Goal: Task Accomplishment & Management: Use online tool/utility

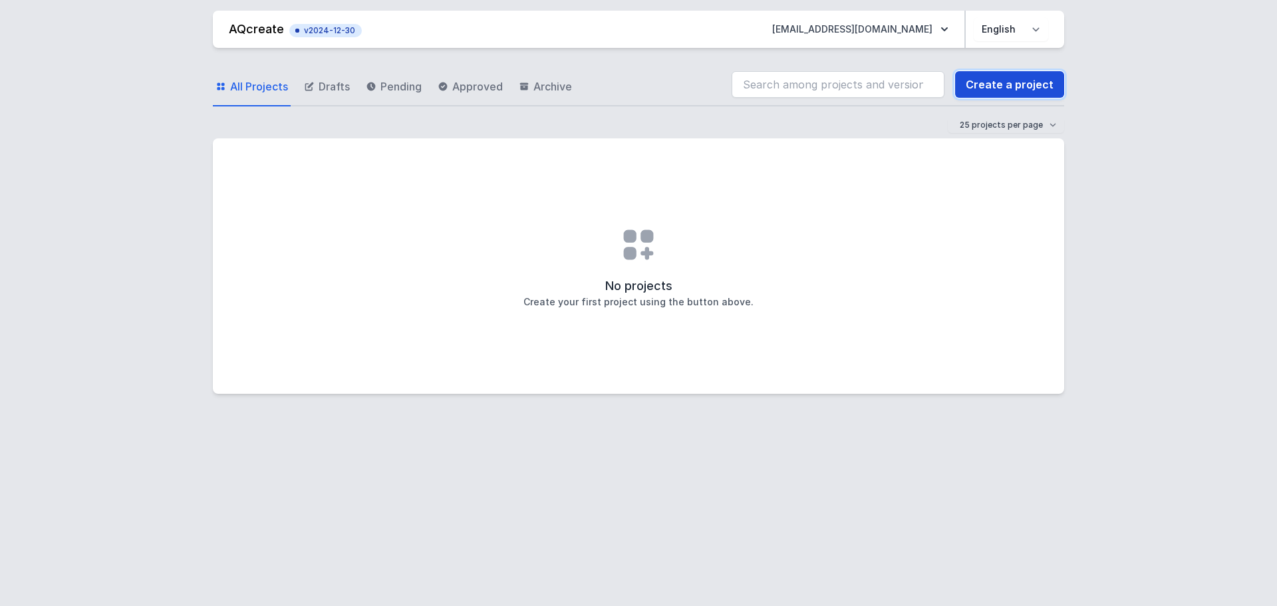
click at [1021, 83] on link "Create a project" at bounding box center [1009, 84] width 109 height 27
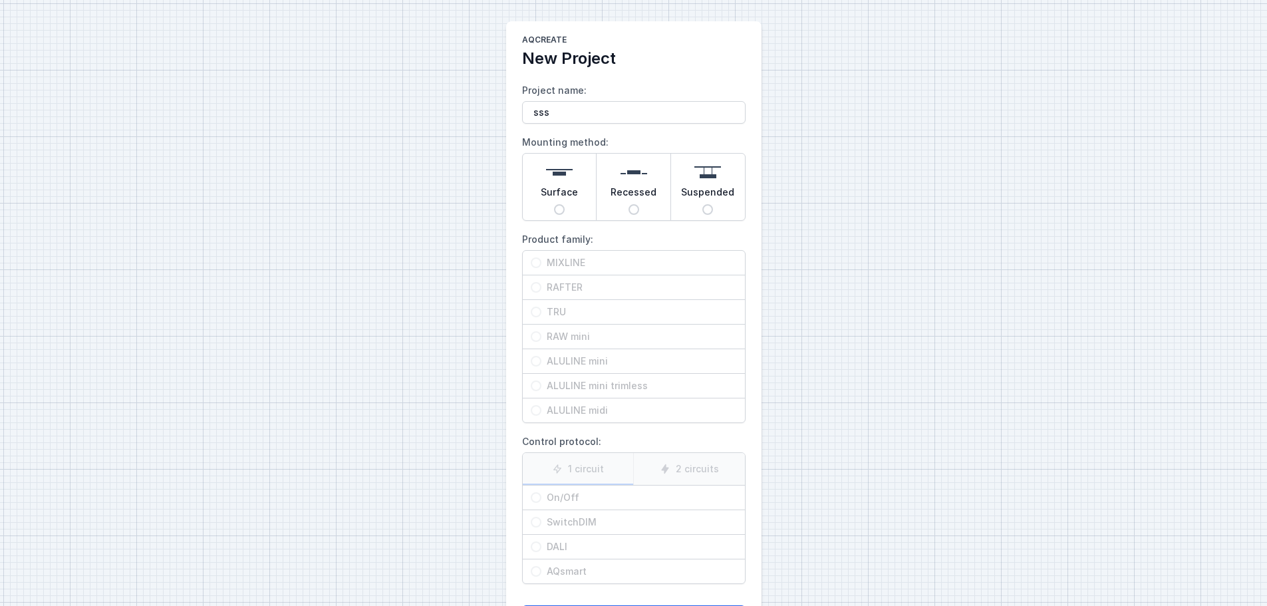
type input "sss"
click at [560, 208] on input "Surface" at bounding box center [559, 209] width 11 height 11
radio input "true"
click at [531, 289] on input "RAFTER" at bounding box center [536, 287] width 11 height 11
radio input "true"
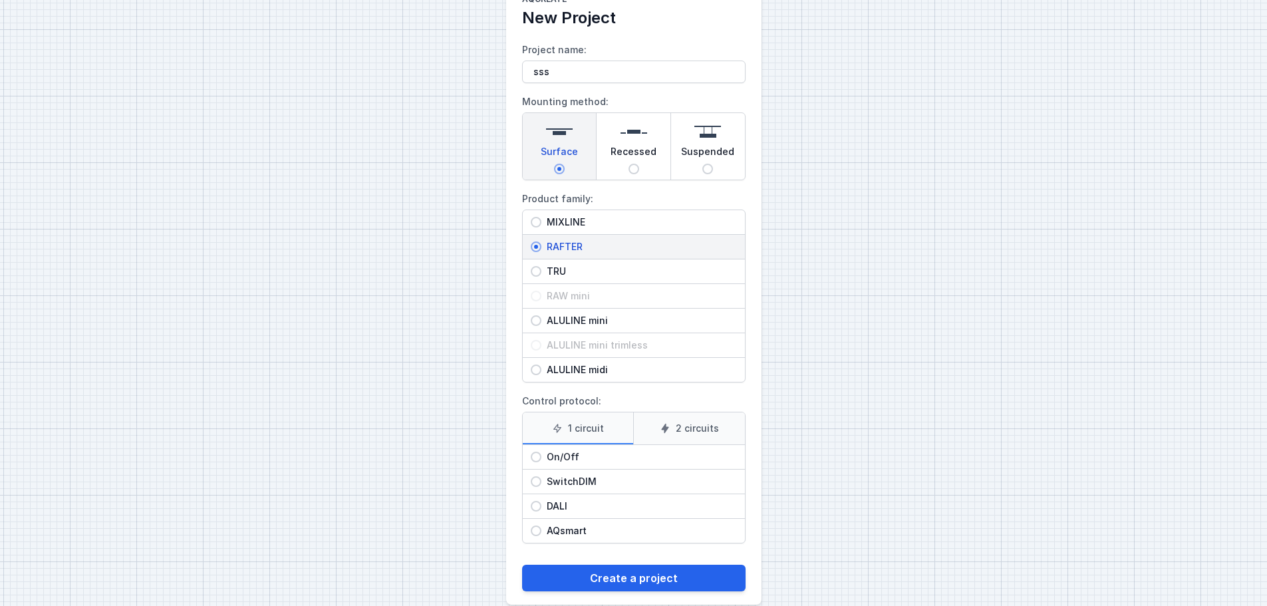
scroll to position [61, 0]
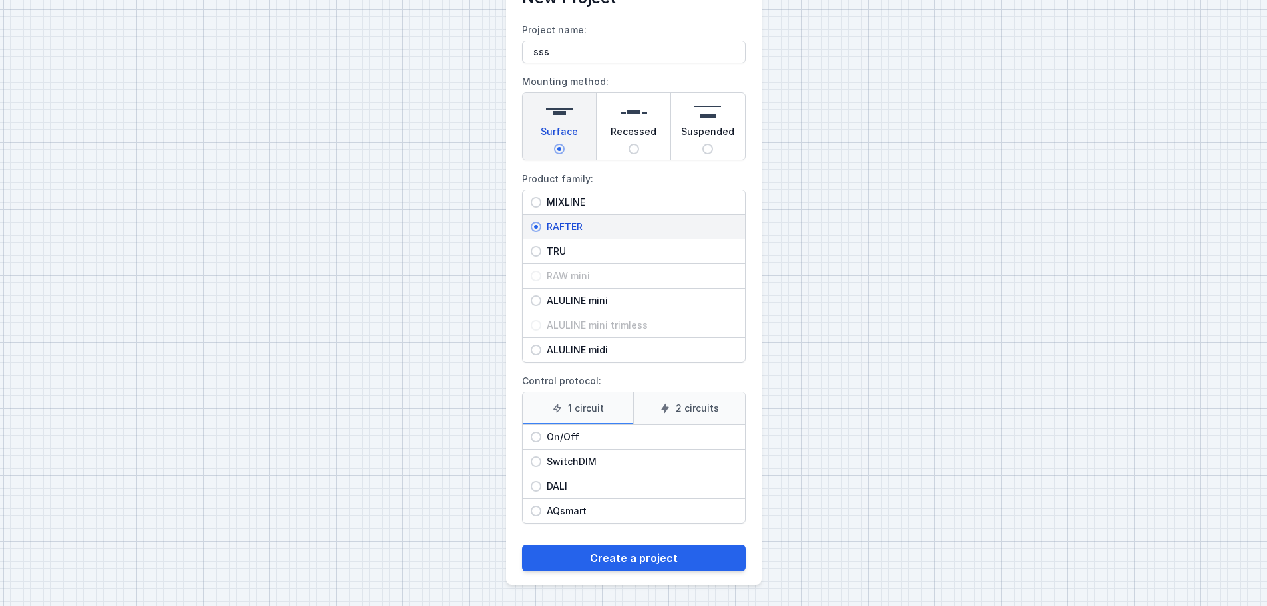
click at [536, 438] on input "On/Off" at bounding box center [536, 437] width 11 height 11
radio input "true"
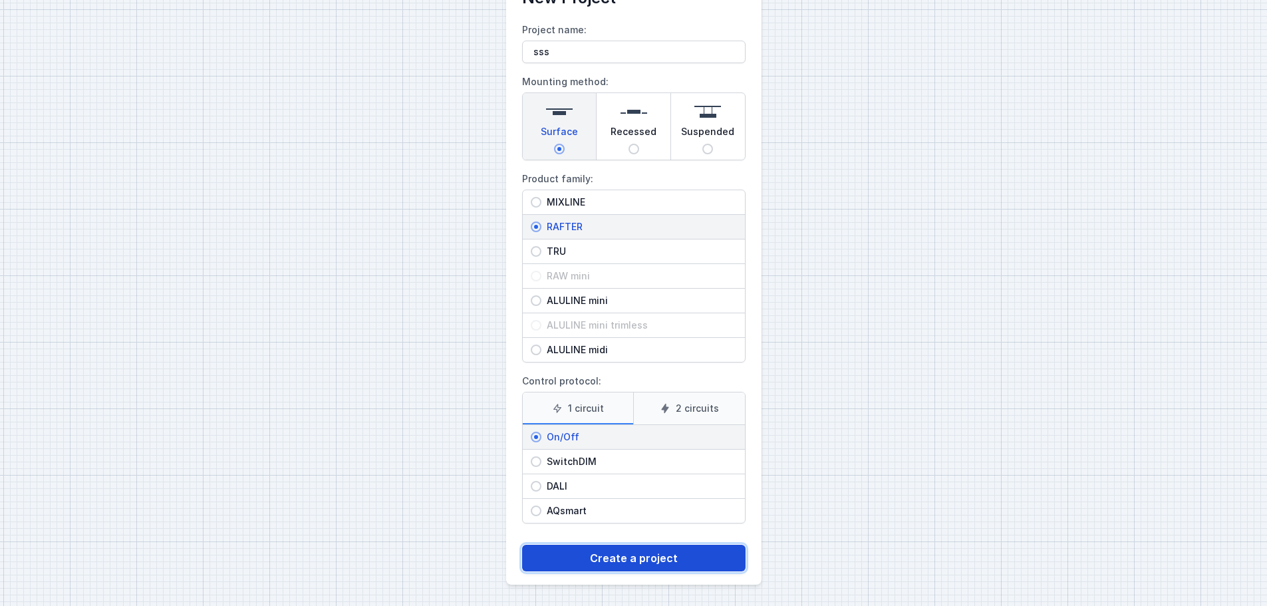
click at [619, 562] on button "Create a project" at bounding box center [633, 558] width 223 height 27
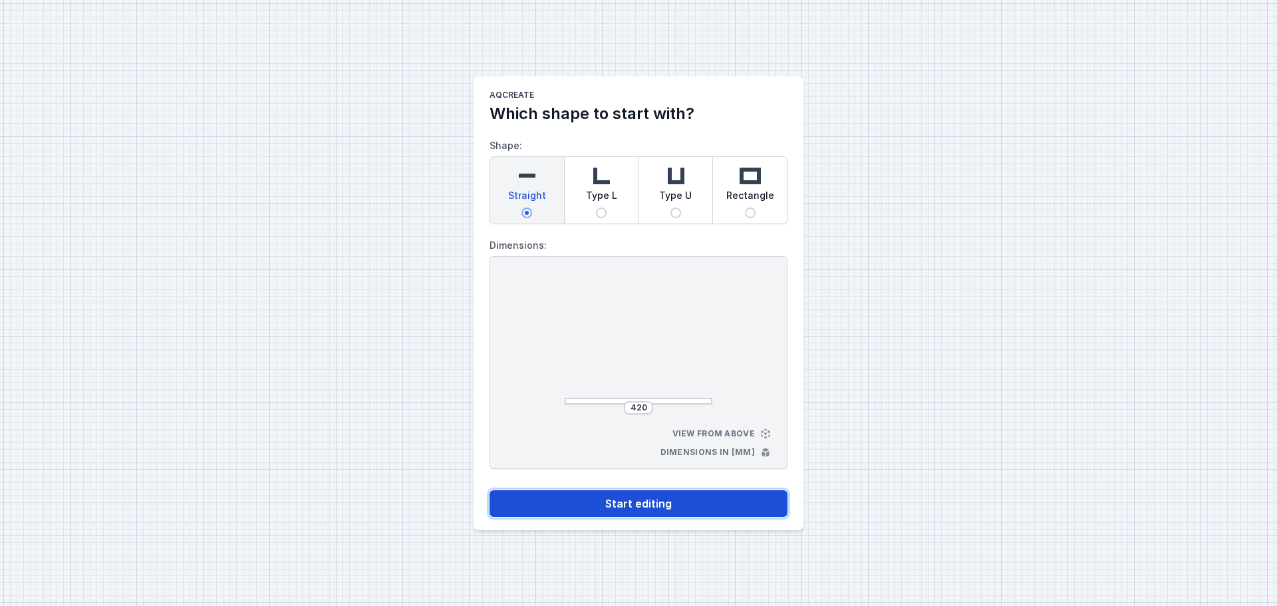
click at [655, 503] on button "Start editing" at bounding box center [639, 503] width 298 height 27
select select "M"
select select "3000"
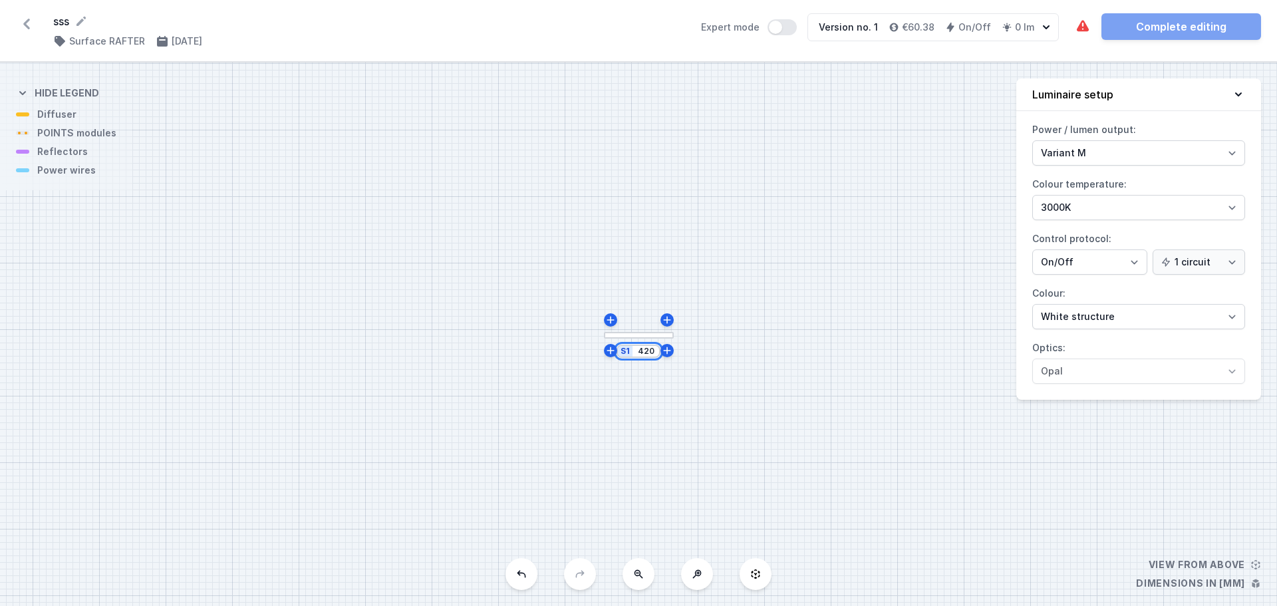
click at [641, 355] on input "420" at bounding box center [645, 351] width 21 height 11
type input "3000"
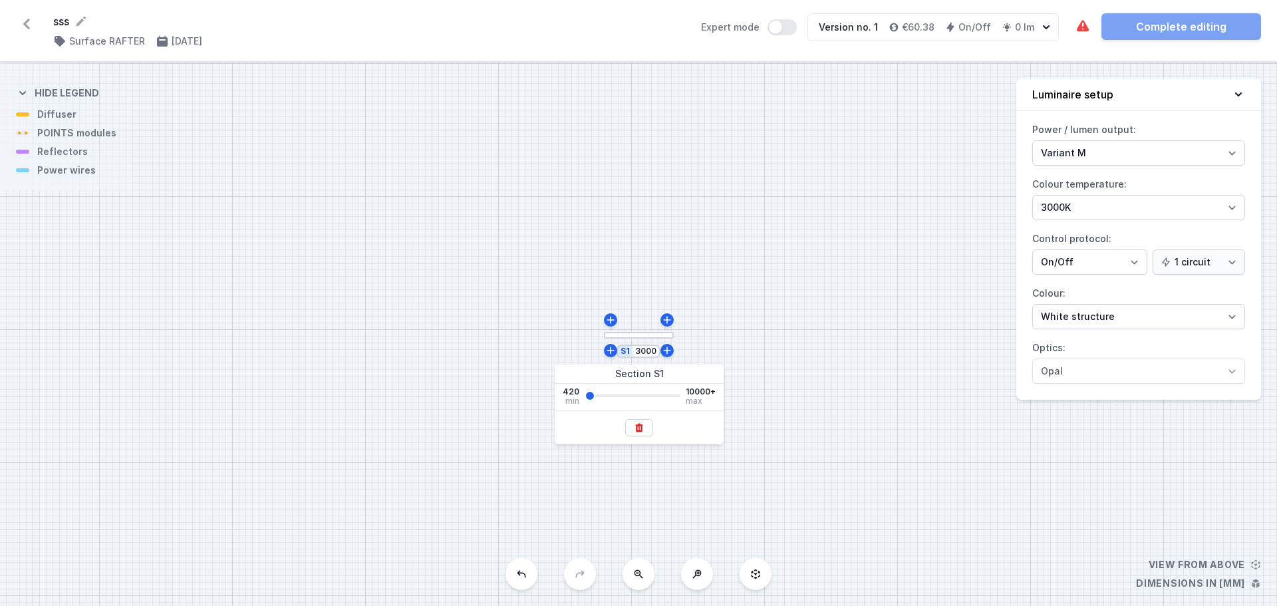
click at [827, 406] on div "S1 3000" at bounding box center [638, 334] width 1277 height 543
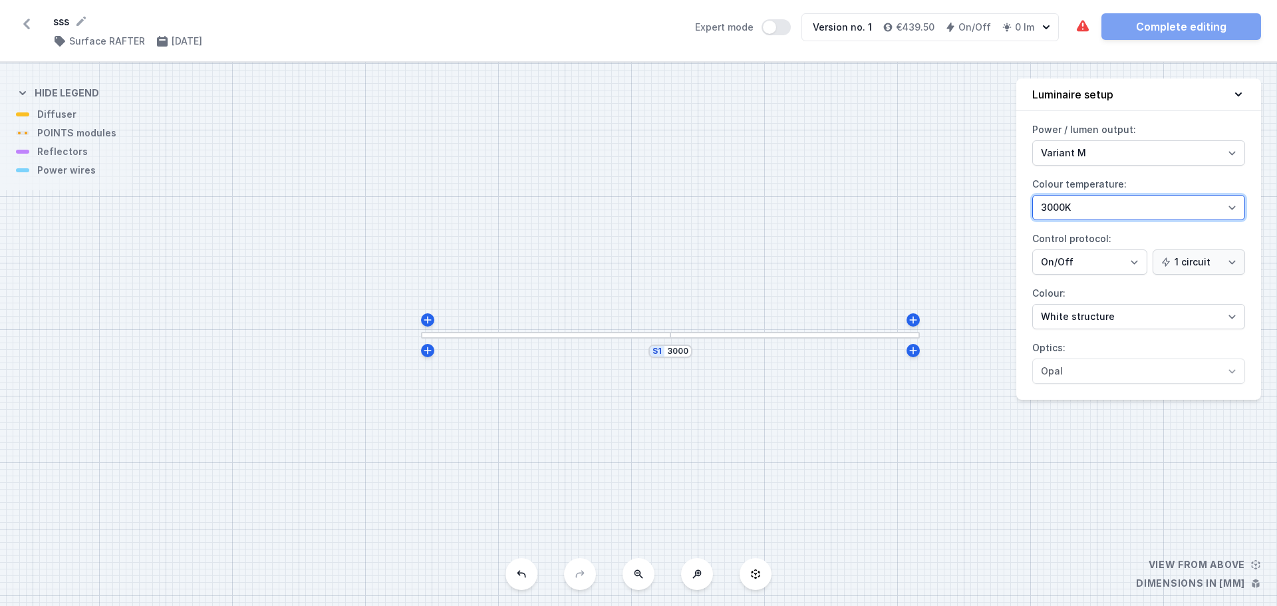
click at [1206, 200] on select "2700K 3000K 4000K" at bounding box center [1138, 207] width 213 height 25
click at [1032, 195] on select "2700K 3000K 4000K" at bounding box center [1138, 207] width 213 height 25
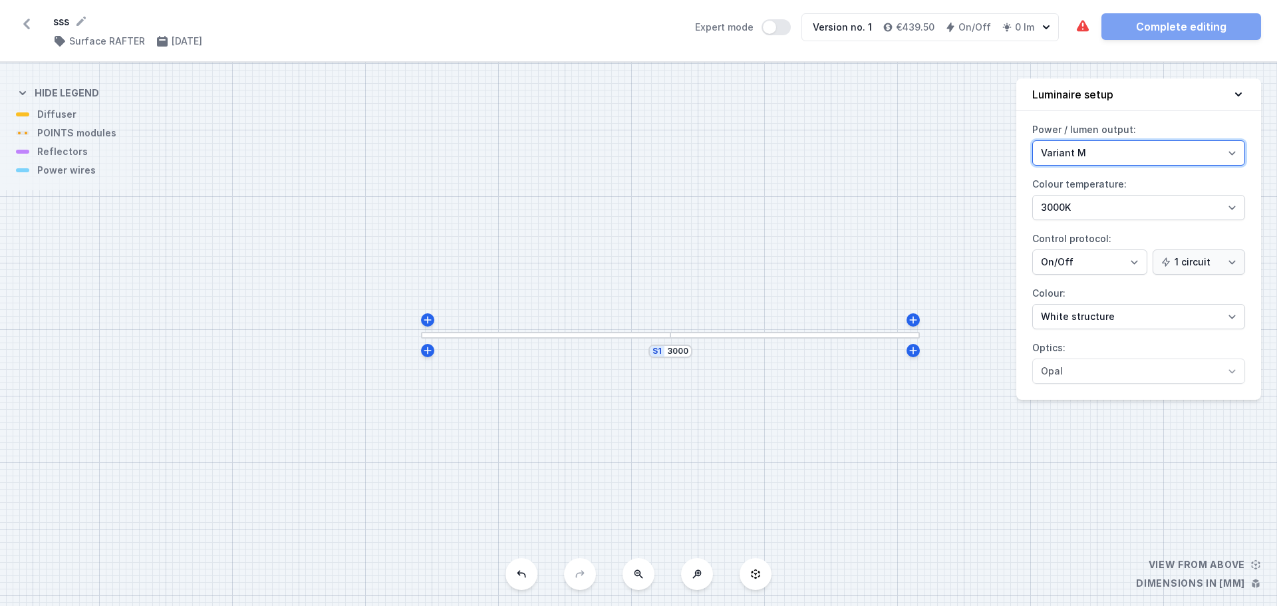
click at [1140, 156] on select "Variant L Variant M" at bounding box center [1138, 152] width 213 height 25
select select "L"
click at [1032, 140] on select "Variant L Variant M" at bounding box center [1138, 152] width 213 height 25
click at [908, 408] on div "S1 3000" at bounding box center [638, 334] width 1277 height 543
click at [432, 354] on icon at bounding box center [428, 350] width 11 height 11
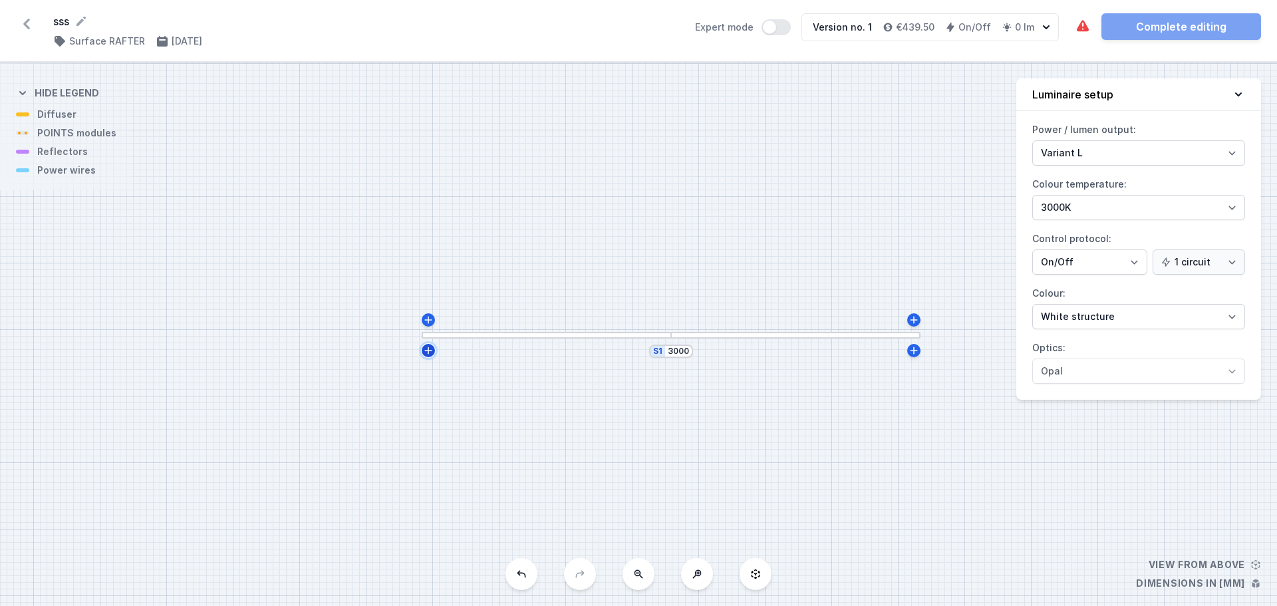
type input "3015"
click at [852, 274] on div "S2 435 S1 3015" at bounding box center [638, 334] width 1277 height 543
click at [837, 269] on div at bounding box center [794, 268] width 252 height 7
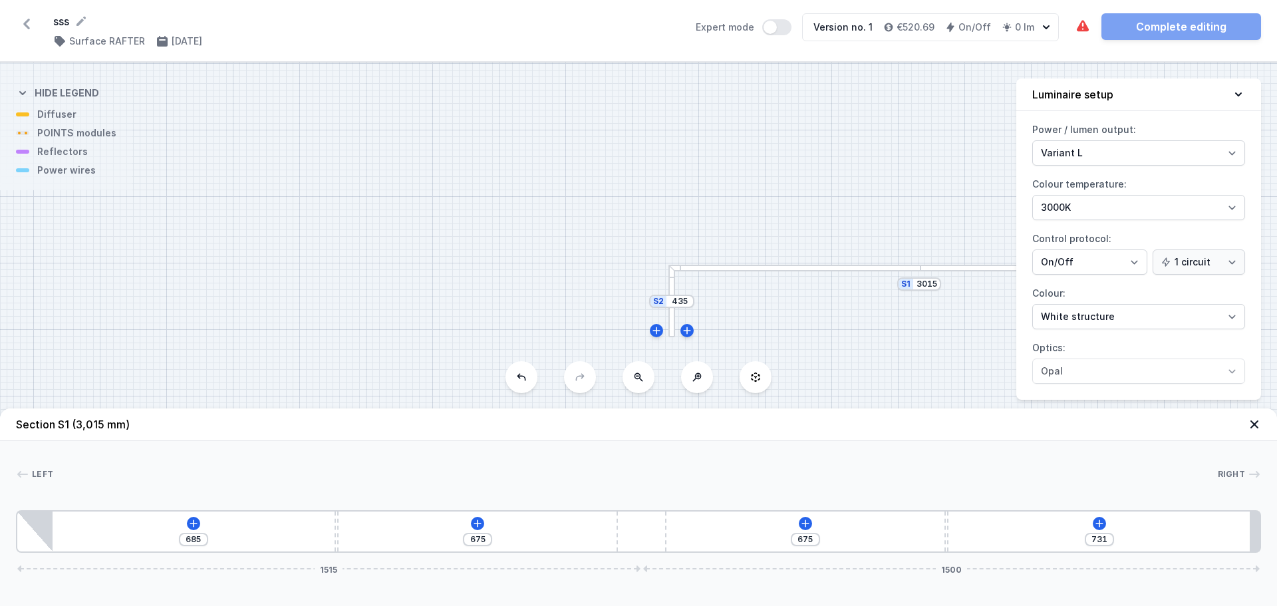
click at [837, 269] on div at bounding box center [794, 268] width 252 height 7
click at [478, 520] on icon at bounding box center [477, 522] width 7 height 7
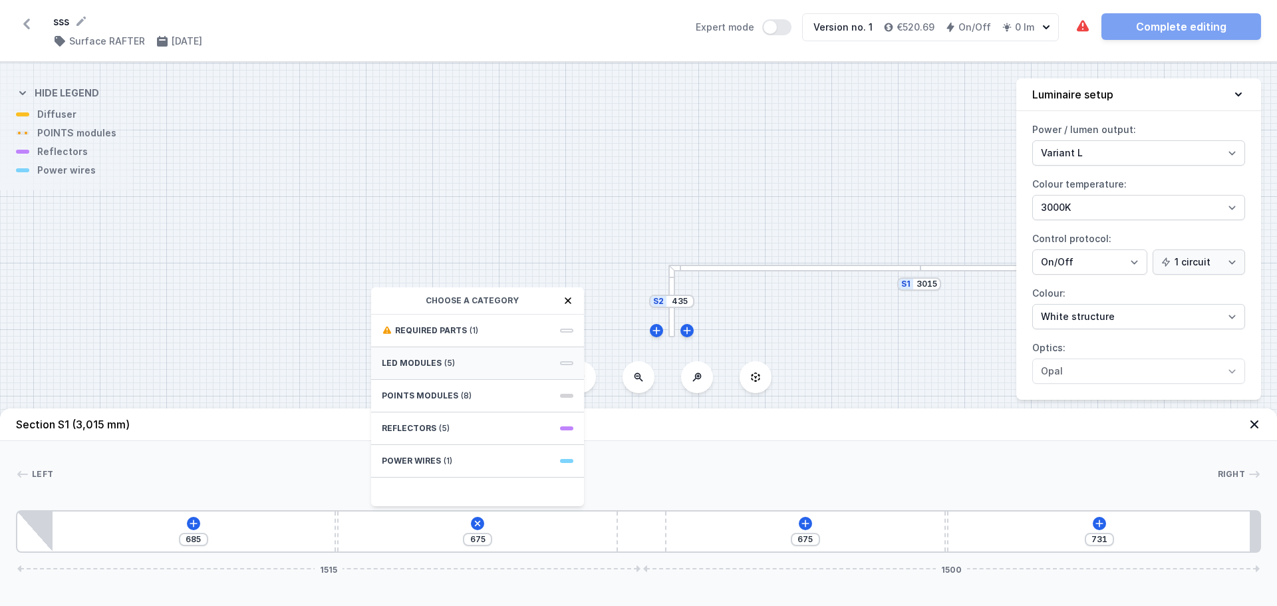
click at [554, 362] on div "LED modules (5)" at bounding box center [477, 363] width 213 height 33
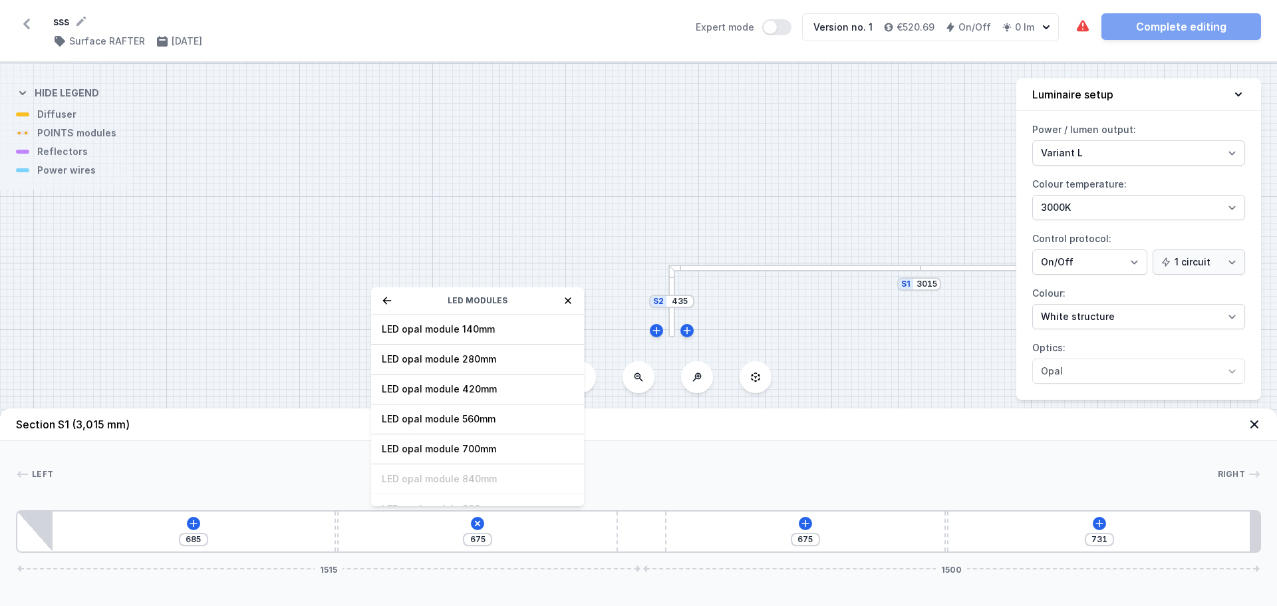
click at [194, 301] on div "S2 435 S1 3015" at bounding box center [638, 334] width 1277 height 543
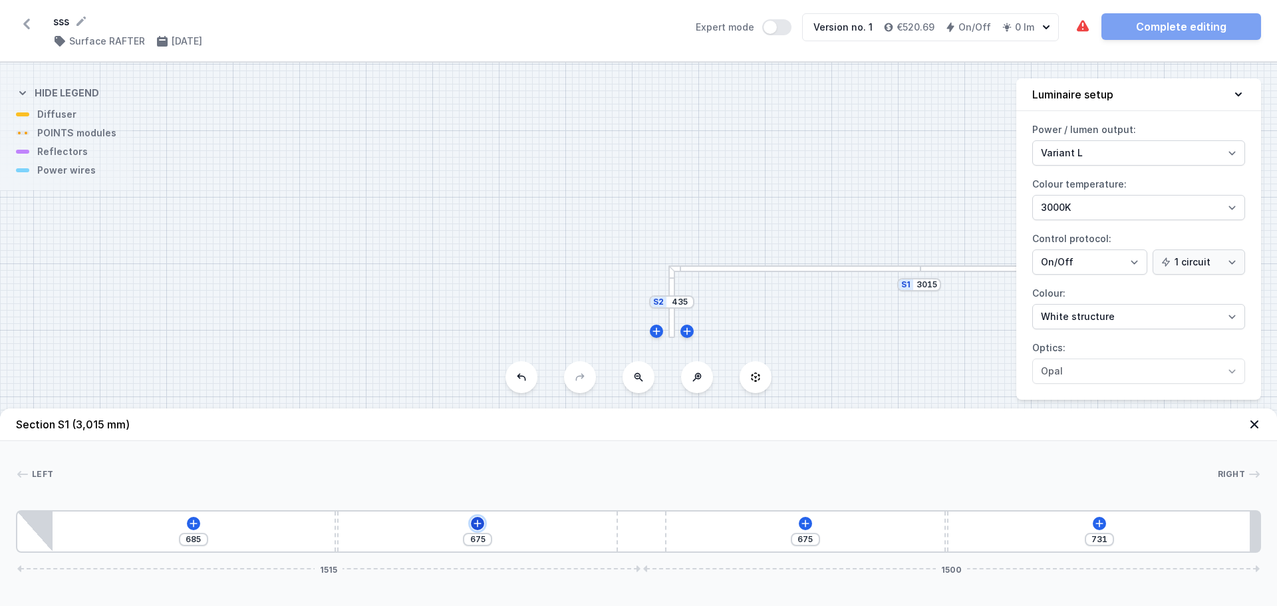
click at [476, 527] on icon at bounding box center [477, 523] width 11 height 11
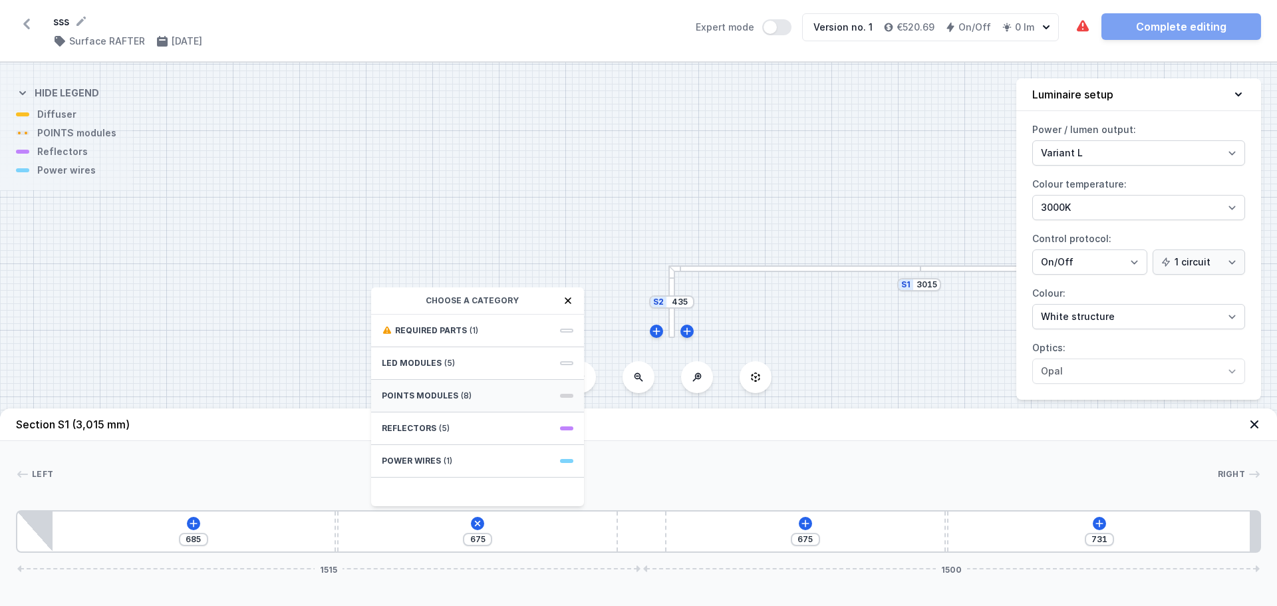
click at [453, 400] on span "POINTS modules" at bounding box center [420, 395] width 76 height 11
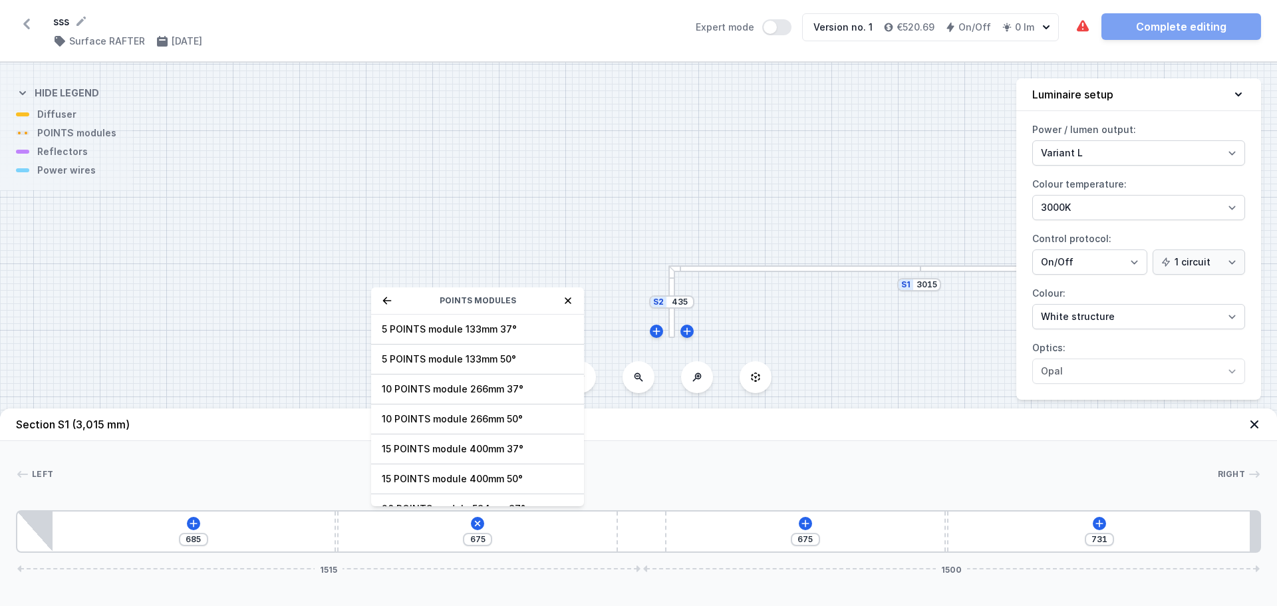
click at [225, 362] on div "S2 435 S1 3015" at bounding box center [638, 334] width 1277 height 543
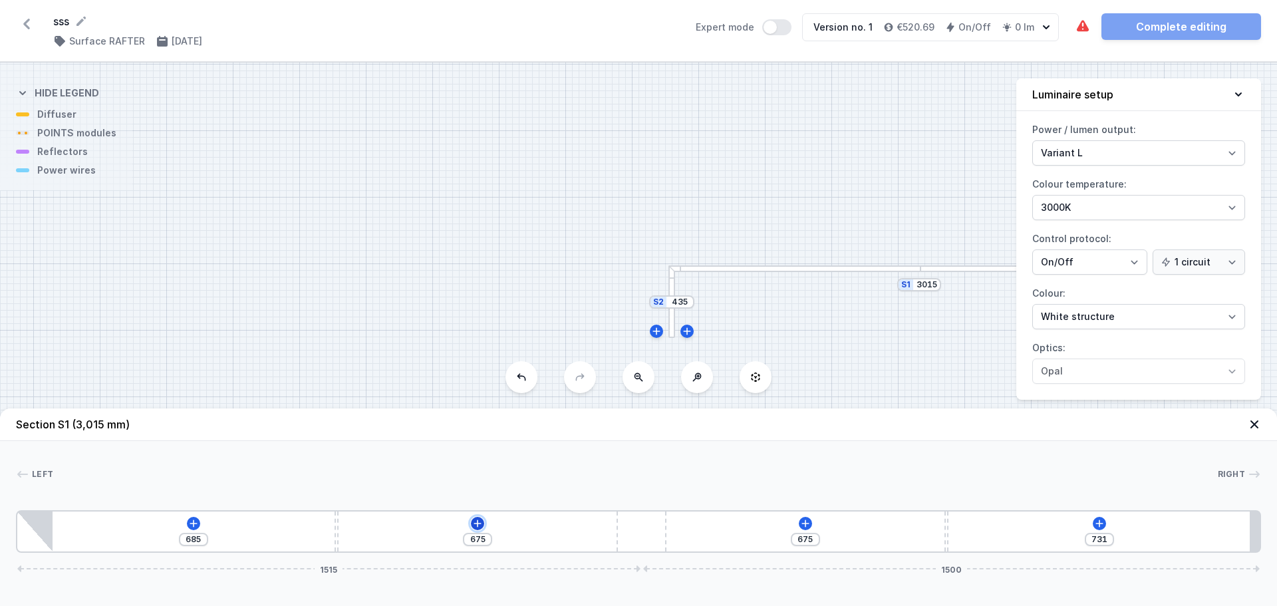
click at [478, 527] on icon at bounding box center [477, 523] width 11 height 11
click at [249, 319] on div "S2 435 S1 3015" at bounding box center [638, 334] width 1277 height 543
click at [829, 267] on div at bounding box center [794, 268] width 252 height 7
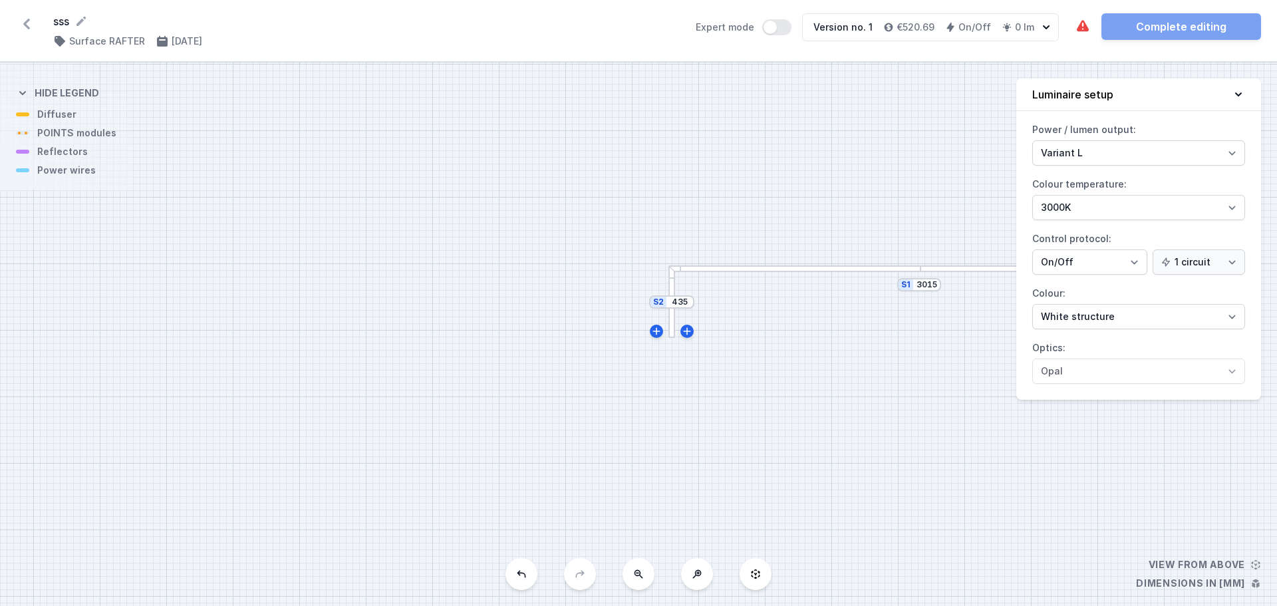
click at [829, 267] on div at bounding box center [794, 268] width 252 height 7
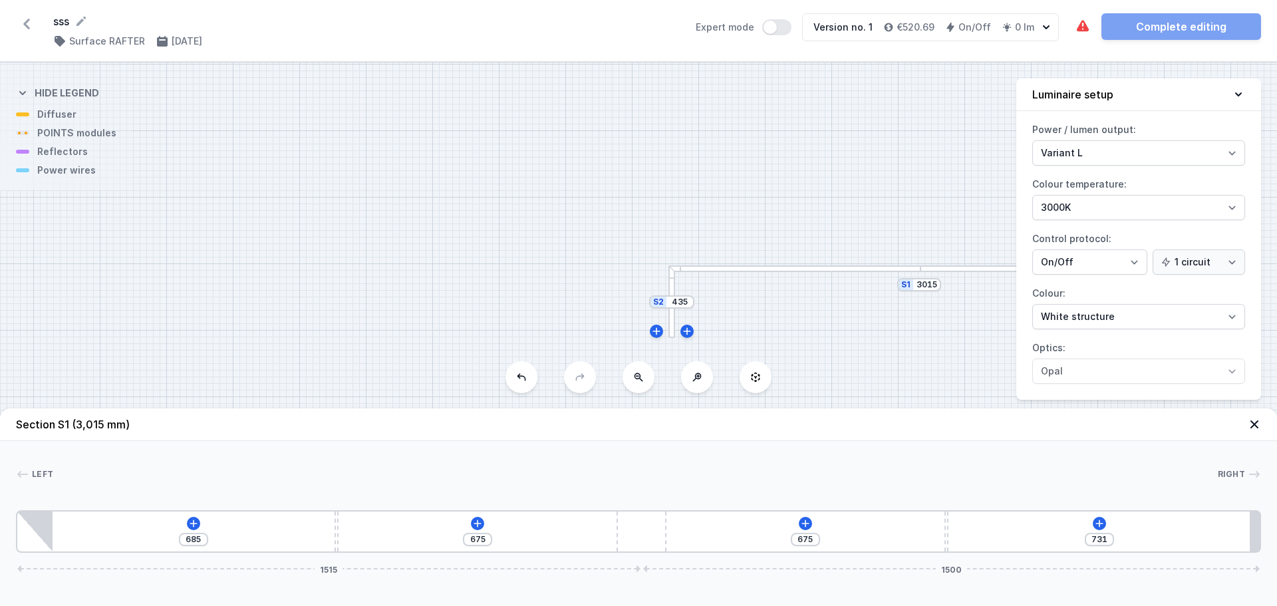
click at [469, 360] on div "S2 435 S1 3015" at bounding box center [638, 334] width 1277 height 543
click at [552, 255] on div "S2 435 S1 3015" at bounding box center [638, 334] width 1277 height 543
click at [478, 525] on icon at bounding box center [477, 522] width 7 height 7
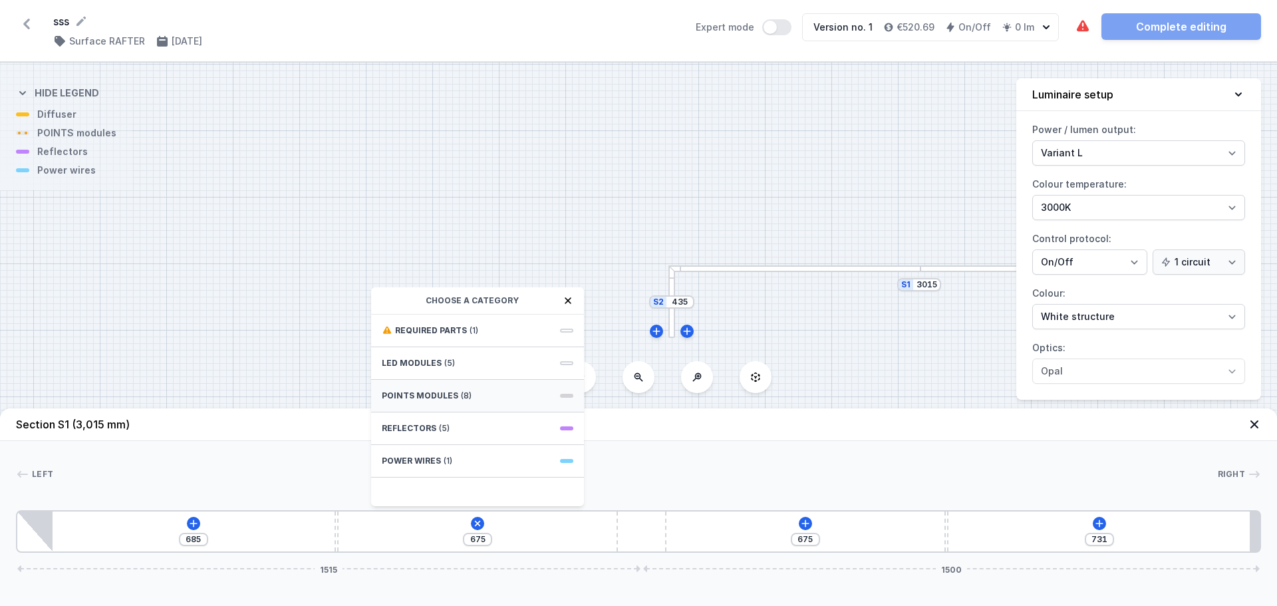
click at [443, 396] on span "POINTS modules" at bounding box center [420, 395] width 76 height 11
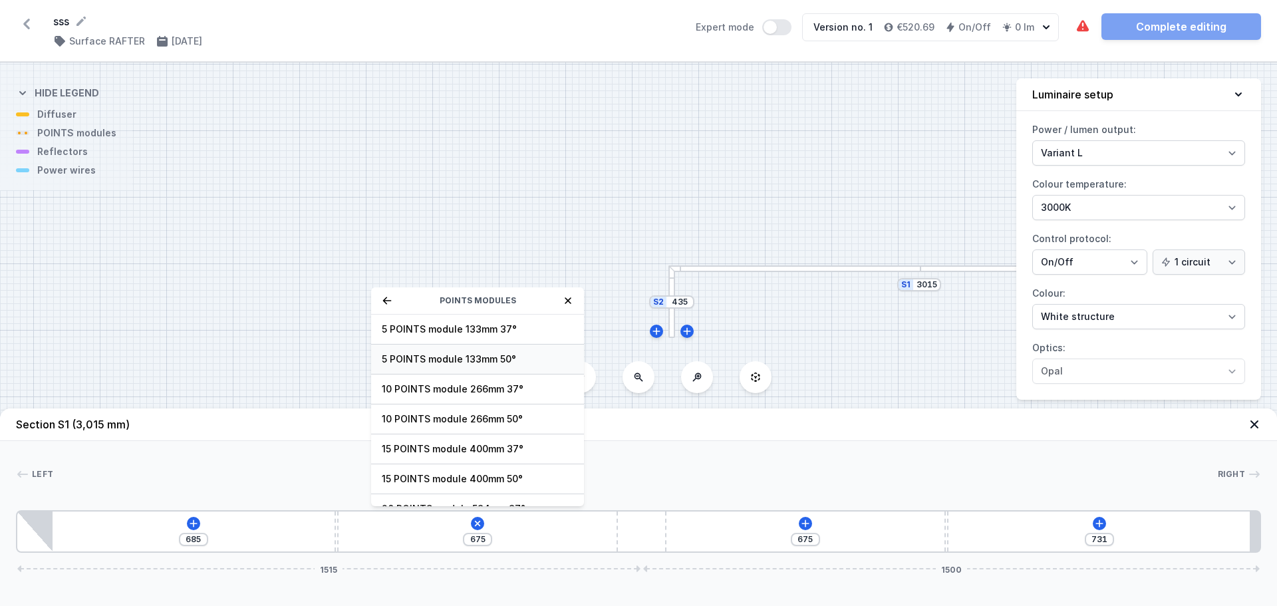
click at [450, 360] on span "5 POINTS module 133mm 50°" at bounding box center [478, 358] width 192 height 13
type input "542"
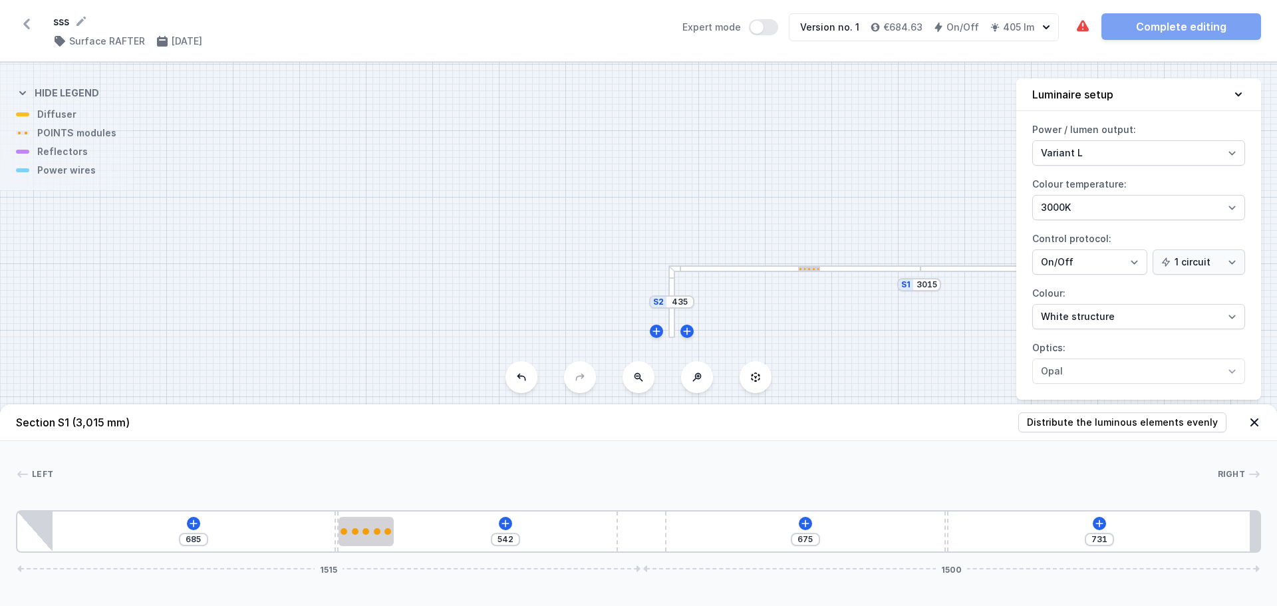
drag, startPoint x: 803, startPoint y: 268, endPoint x: 730, endPoint y: 272, distance: 73.9
click at [730, 272] on div at bounding box center [794, 268] width 252 height 7
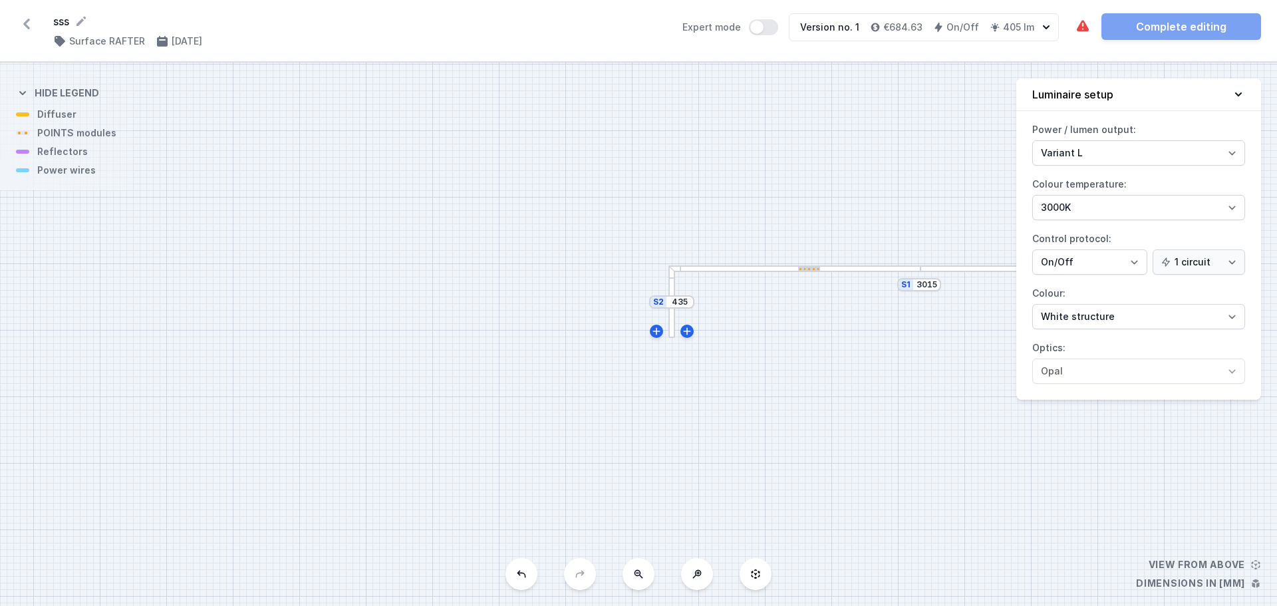
click at [805, 267] on div at bounding box center [809, 269] width 22 height 4
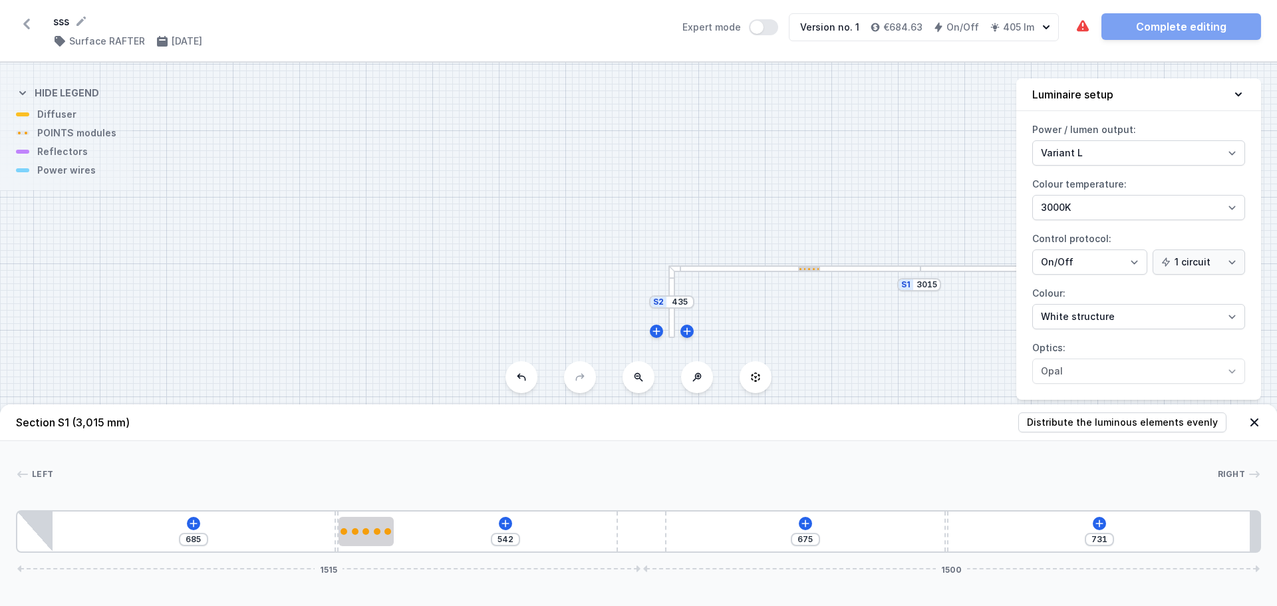
drag, startPoint x: 809, startPoint y: 269, endPoint x: 760, endPoint y: 271, distance: 49.9
click at [760, 271] on div at bounding box center [794, 268] width 252 height 7
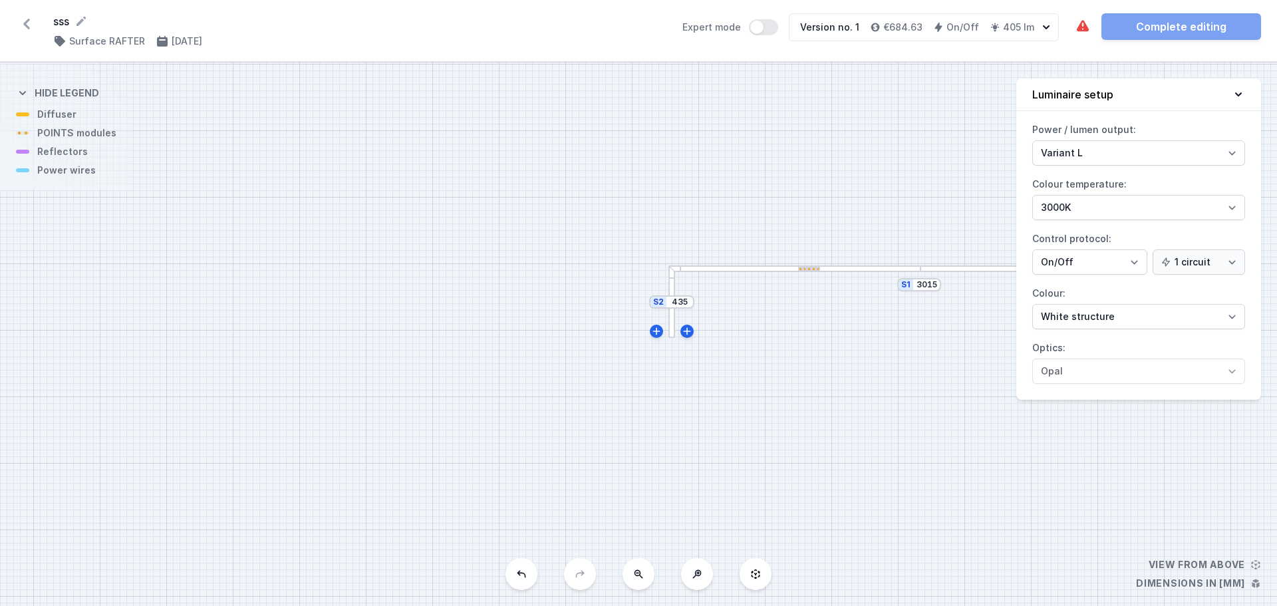
click at [807, 273] on div "S2 435 S1 3015" at bounding box center [638, 334] width 1277 height 543
click at [809, 267] on div at bounding box center [809, 269] width 22 height 4
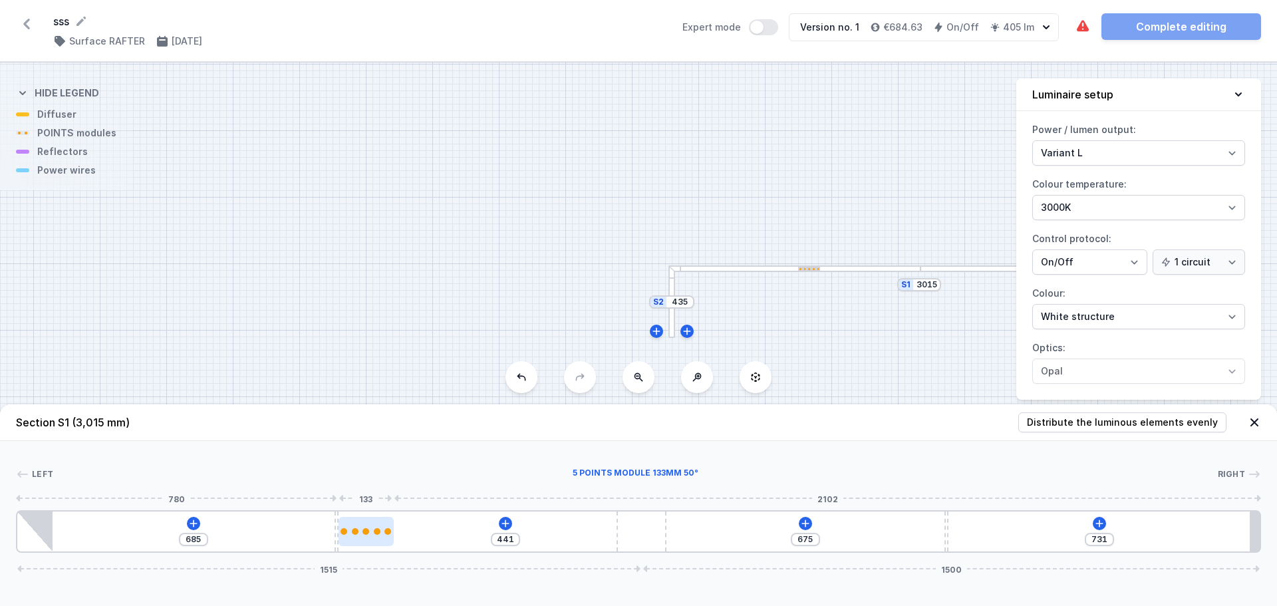
drag, startPoint x: 387, startPoint y: 517, endPoint x: 416, endPoint y: 519, distance: 29.3
click at [393, 519] on div at bounding box center [366, 531] width 55 height 29
type input "374"
type input "168"
type input "210"
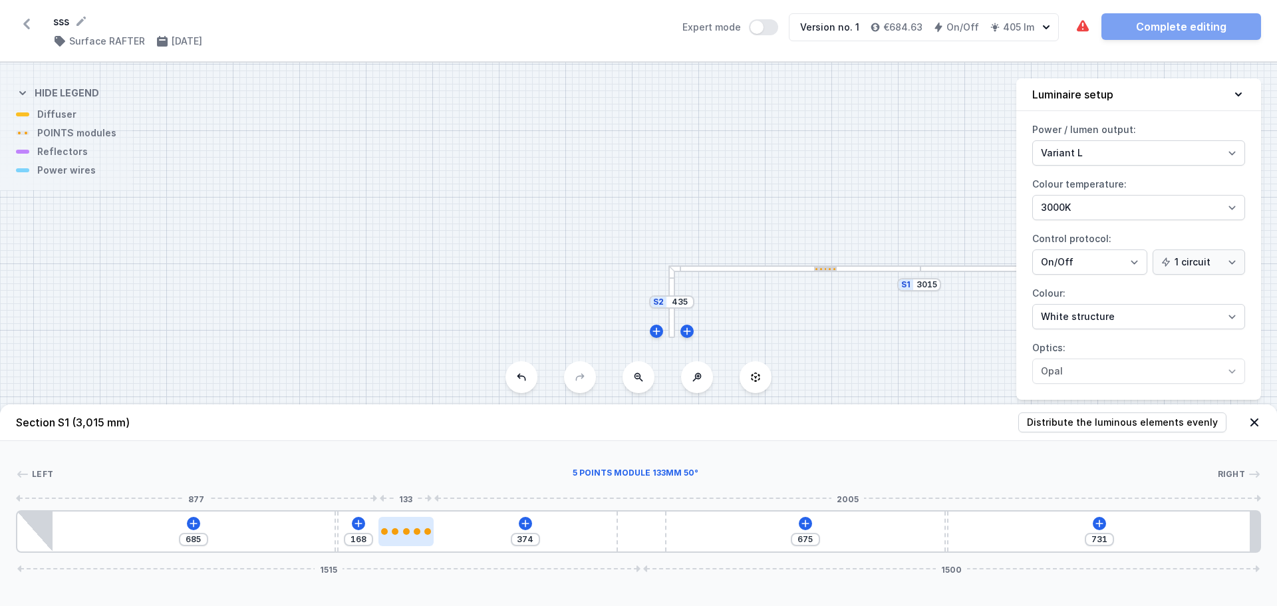
type input "332"
type input "186"
type input "356"
type input "184"
type input "358"
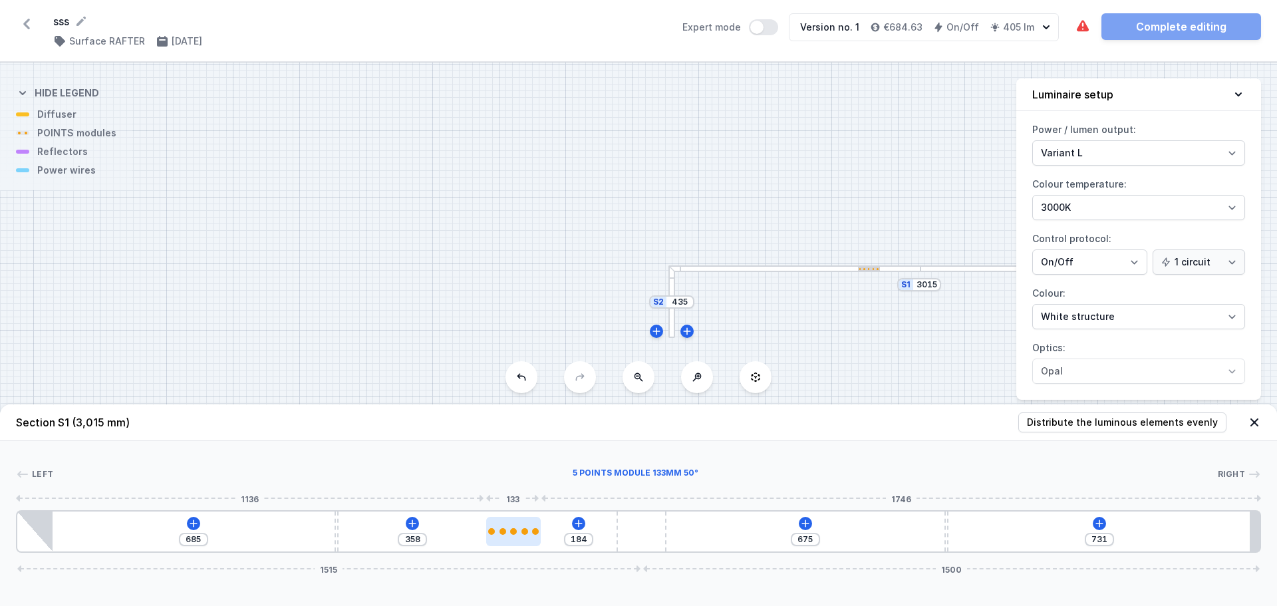
drag, startPoint x: 417, startPoint y: 532, endPoint x: 519, endPoint y: 531, distance: 102.4
click at [519, 531] on div at bounding box center [513, 531] width 55 height 7
type input "190"
type input "352"
type input "218"
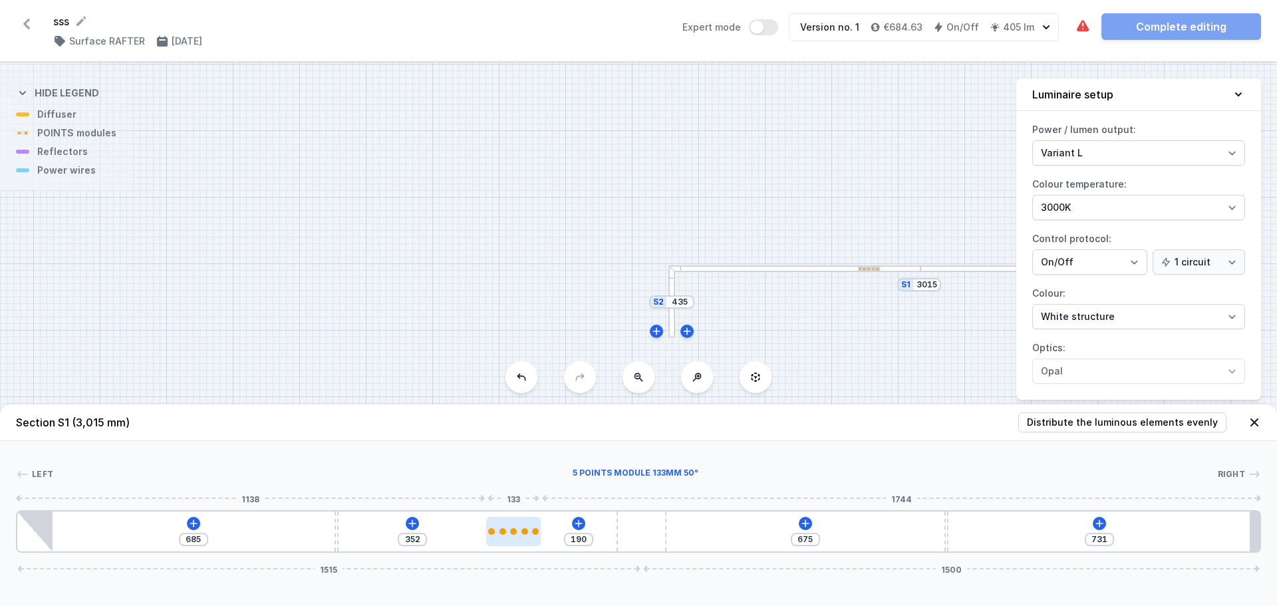
type input "324"
type input "239"
type input "303"
type input "261"
type input "281"
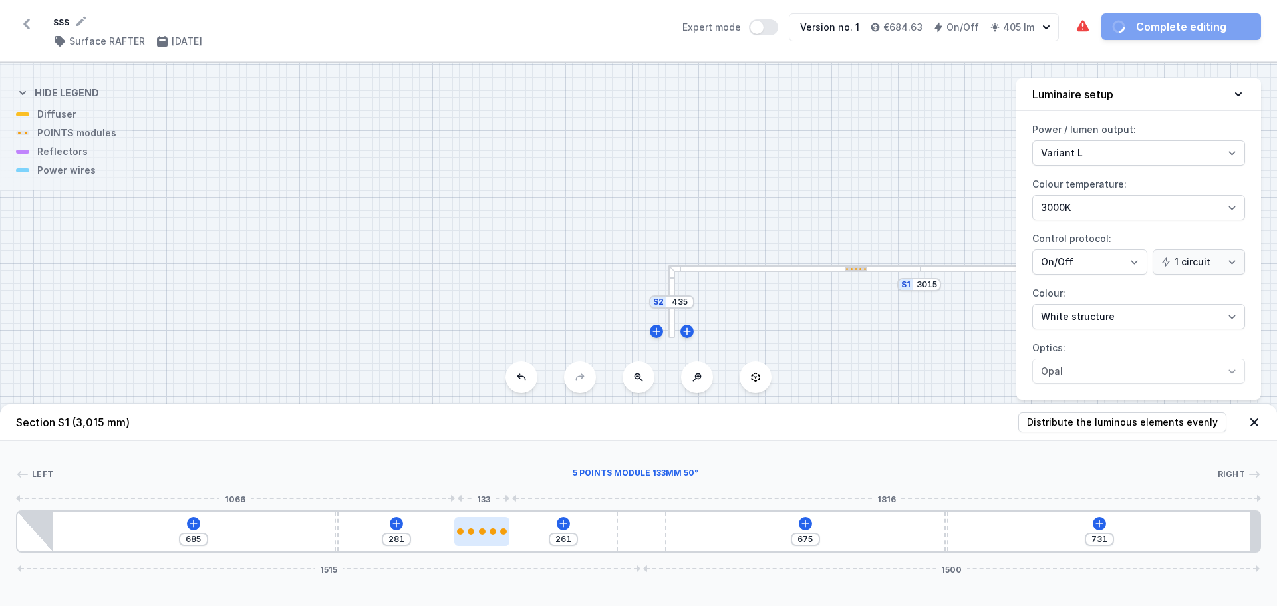
drag, startPoint x: 512, startPoint y: 538, endPoint x: 475, endPoint y: 537, distance: 37.3
click at [475, 537] on div at bounding box center [481, 531] width 55 height 29
